Goal: Check status: Check status

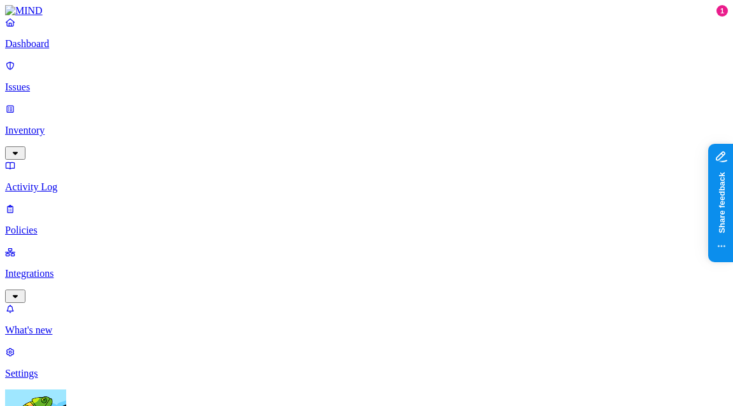
click at [74, 268] on p "Integrations" at bounding box center [366, 273] width 723 height 11
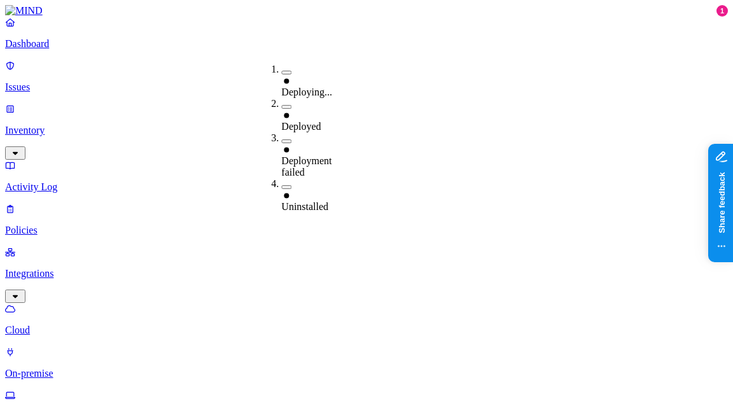
click at [281, 64] on div "Deploying..." at bounding box center [281, 81] width 0 height 34
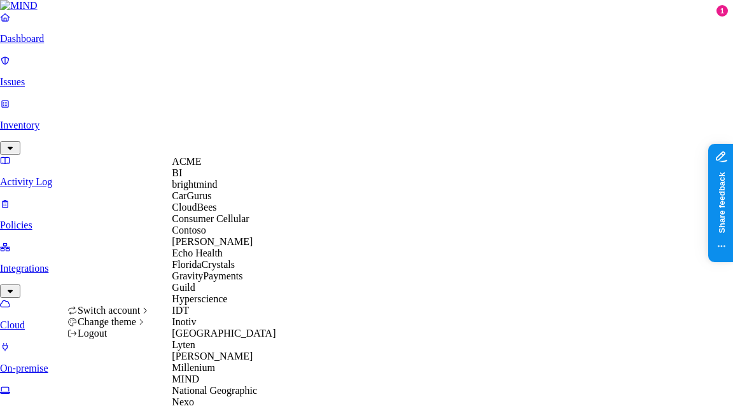
scroll to position [258, 0]
click at [195, 374] on span "MIND" at bounding box center [185, 379] width 27 height 11
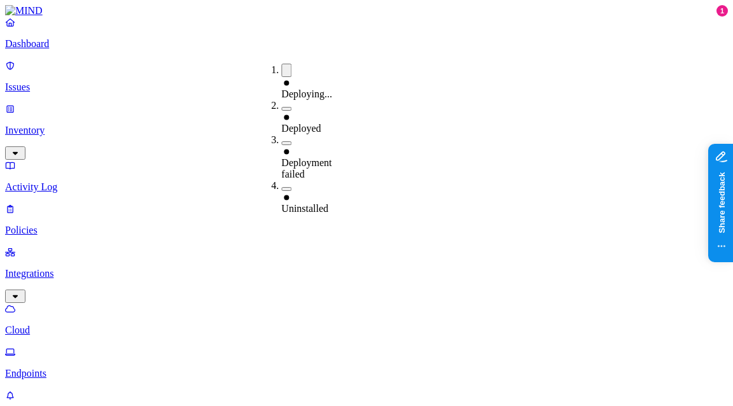
click at [281, 64] on div "Deploying..." at bounding box center [281, 82] width 0 height 36
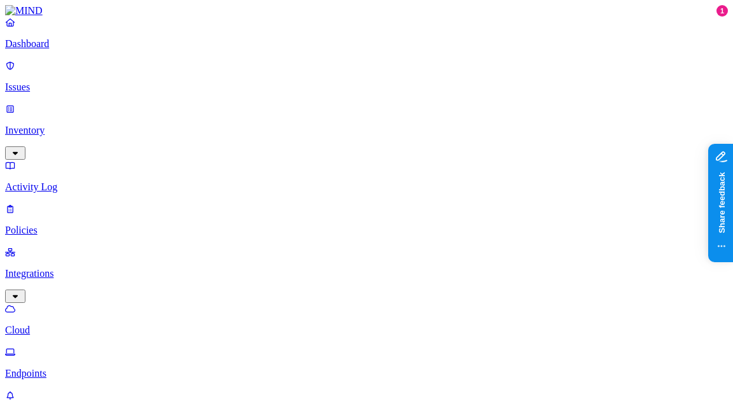
scroll to position [111, 0]
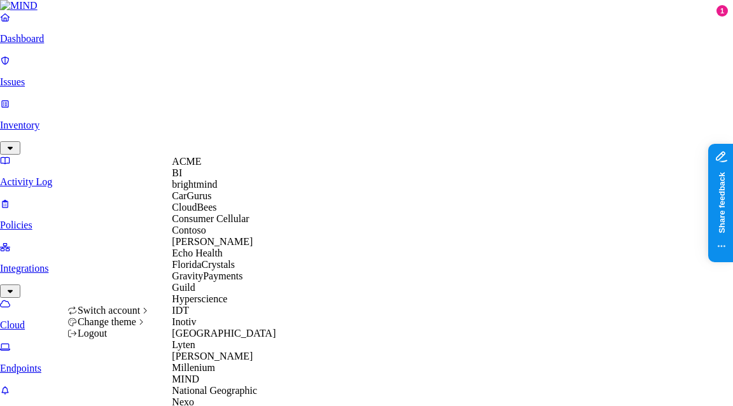
scroll to position [467, 0]
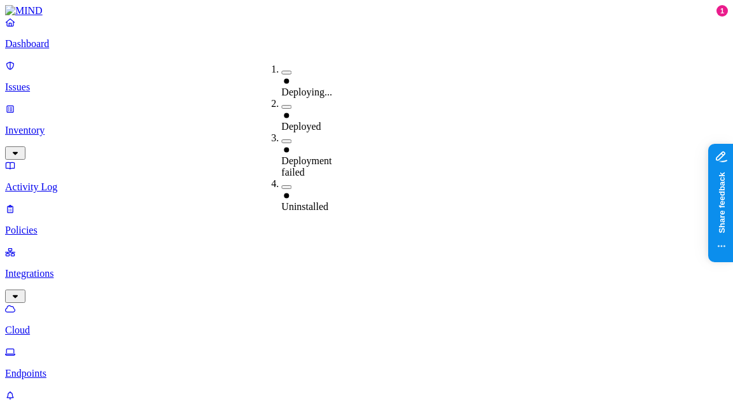
click at [305, 87] on span "Deploying..." at bounding box center [306, 92] width 51 height 11
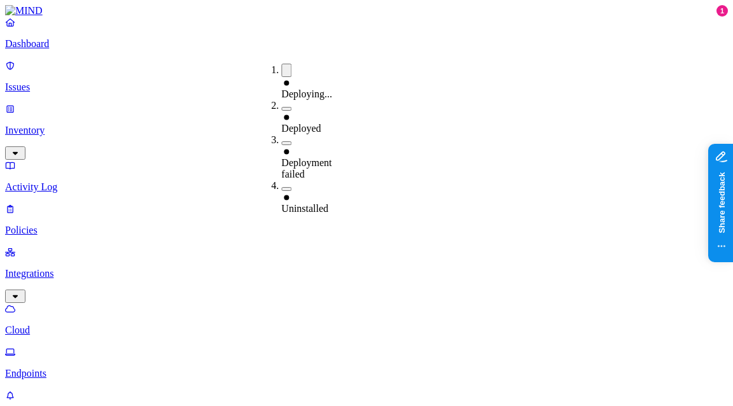
click at [311, 88] on span "Deploying..." at bounding box center [306, 93] width 51 height 11
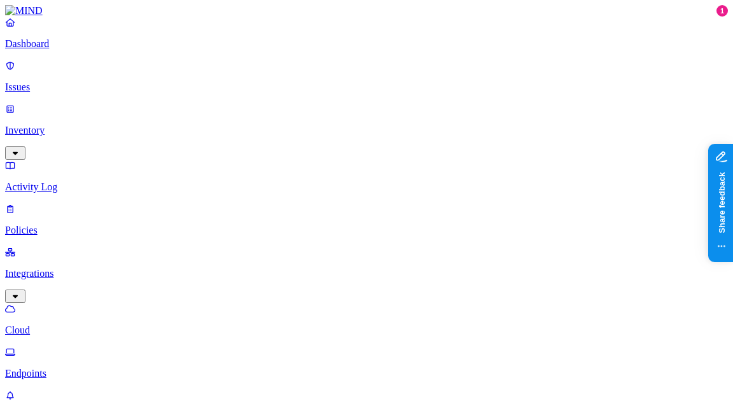
scroll to position [481, 0]
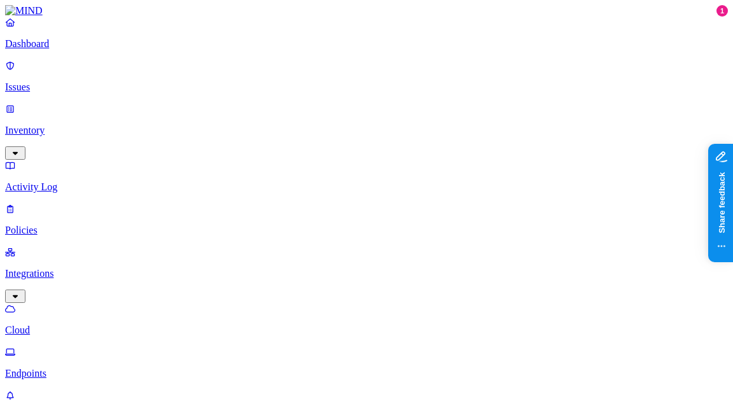
scroll to position [277, 0]
